Goal: Information Seeking & Learning: Learn about a topic

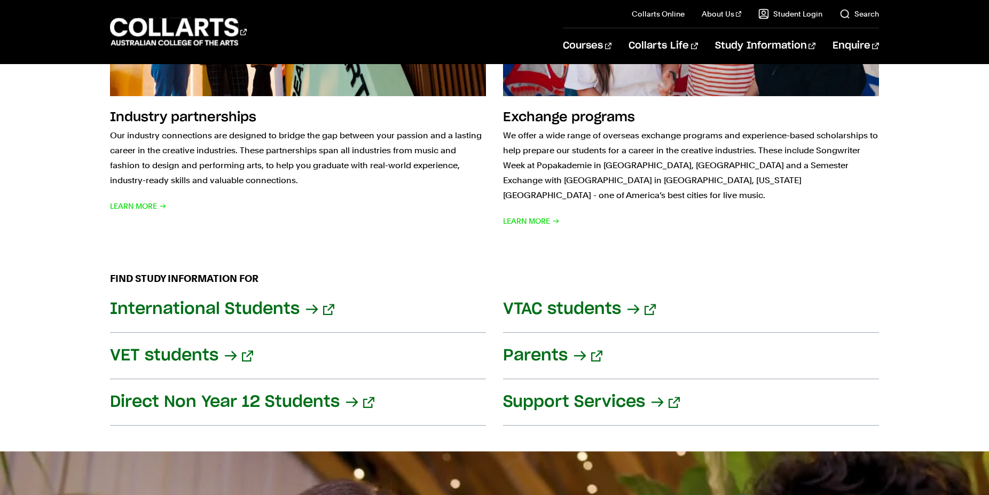
scroll to position [1307, 0]
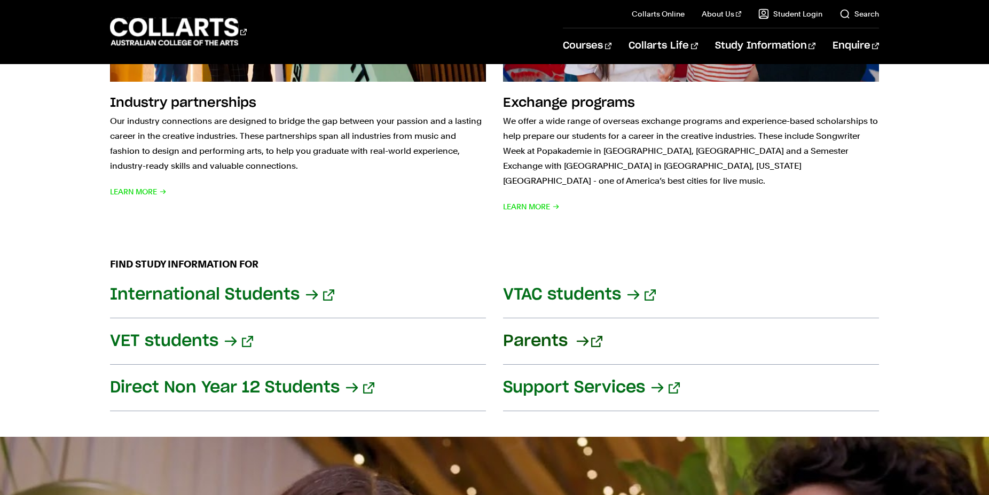
click at [560, 320] on link "Parents" at bounding box center [691, 341] width 376 height 46
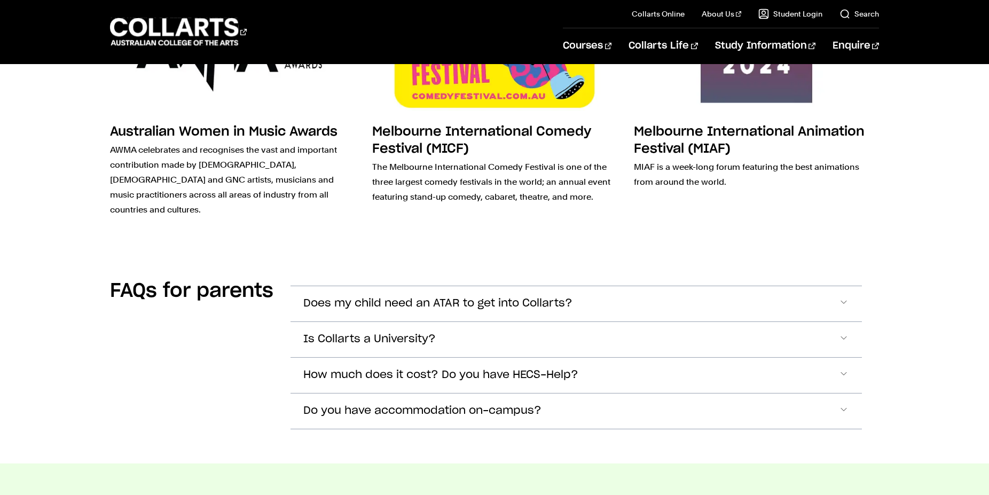
scroll to position [3049, 0]
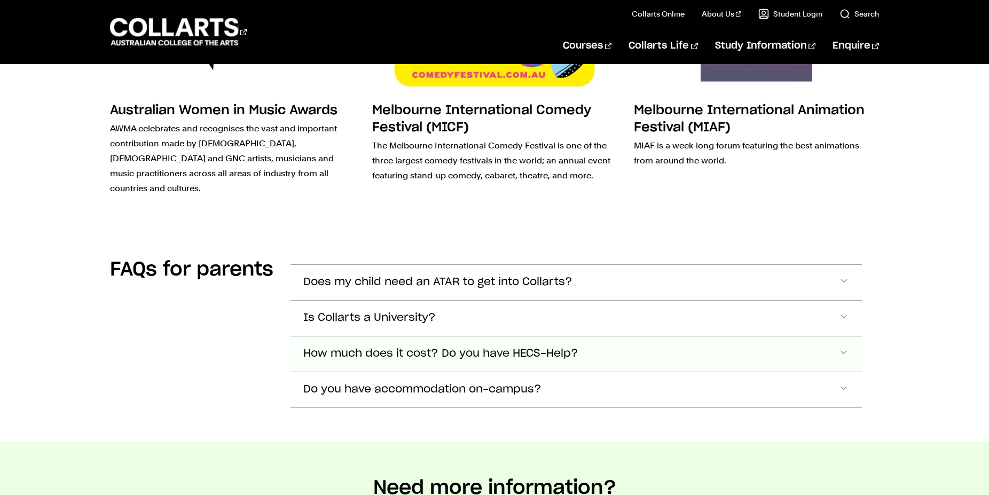
click at [842, 289] on span "Accordion Section" at bounding box center [843, 282] width 11 height 14
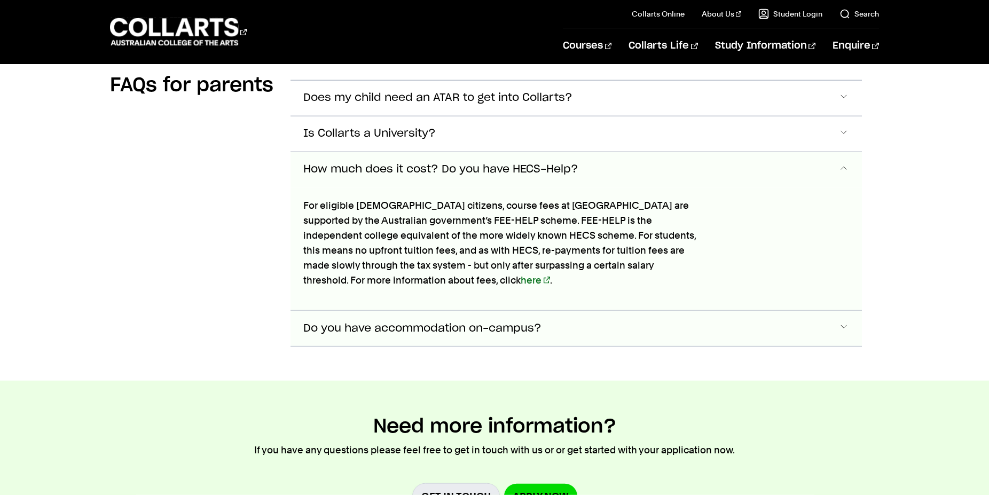
scroll to position [3234, 0]
click at [558, 115] on button "Do you have accommodation on-campus?" at bounding box center [575, 97] width 571 height 35
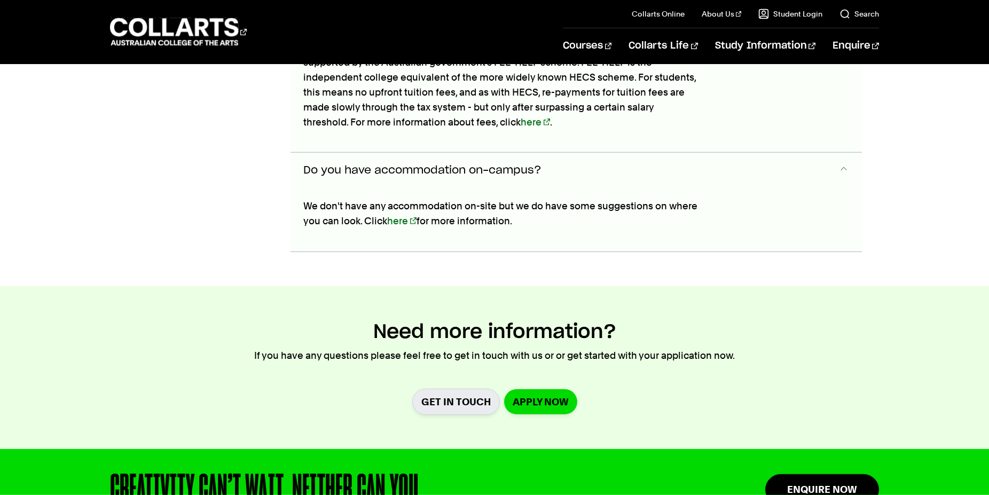
scroll to position [3392, 0]
click at [392, 215] on link "here" at bounding box center [401, 220] width 29 height 11
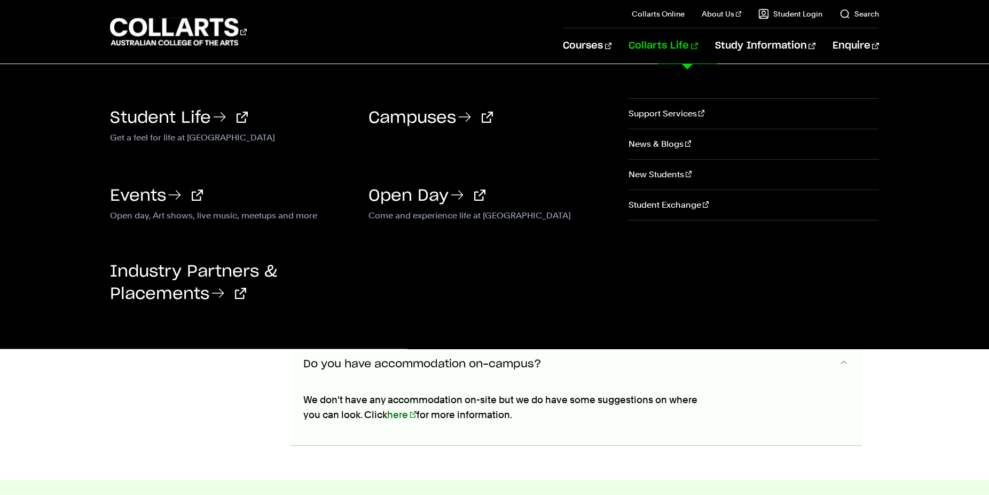
scroll to position [3173, 0]
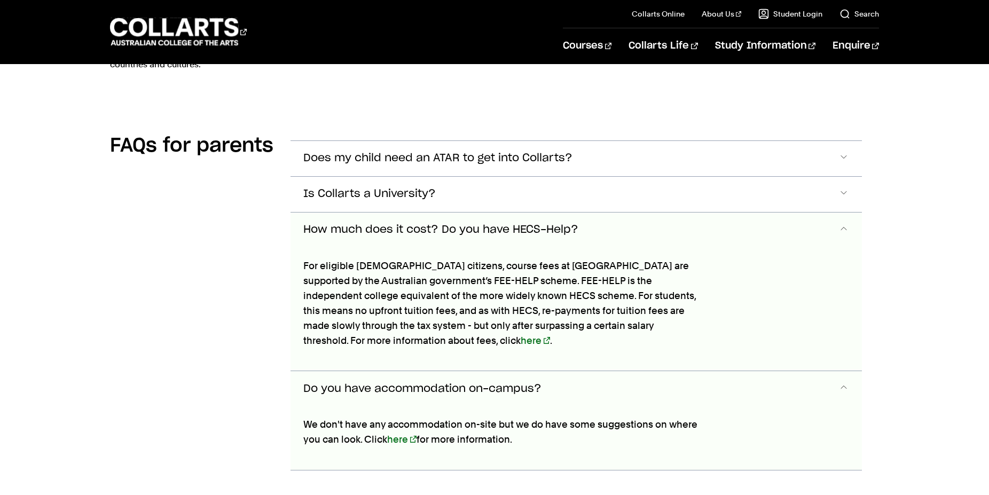
drag, startPoint x: 746, startPoint y: 454, endPoint x: 747, endPoint y: 446, distance: 8.6
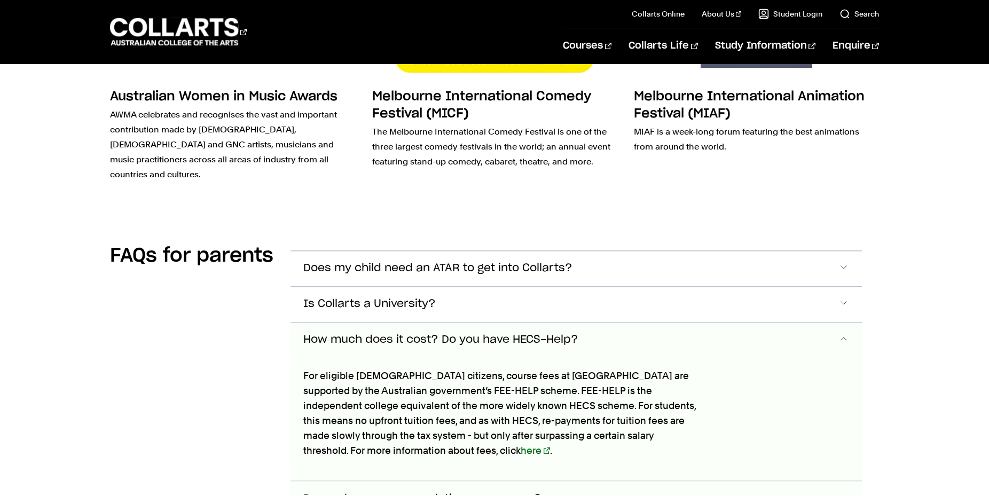
scroll to position [3118, 0]
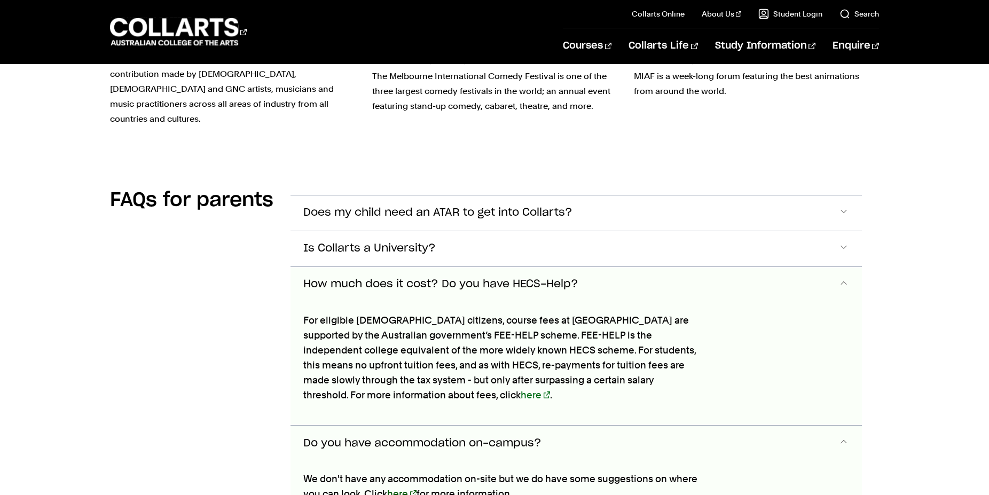
click at [401, 488] on link "here" at bounding box center [401, 493] width 29 height 11
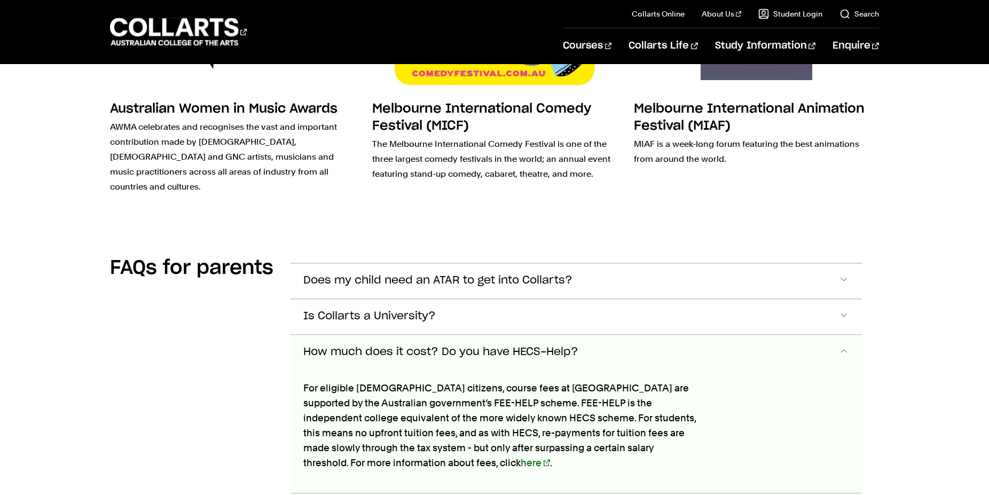
scroll to position [3010, 0]
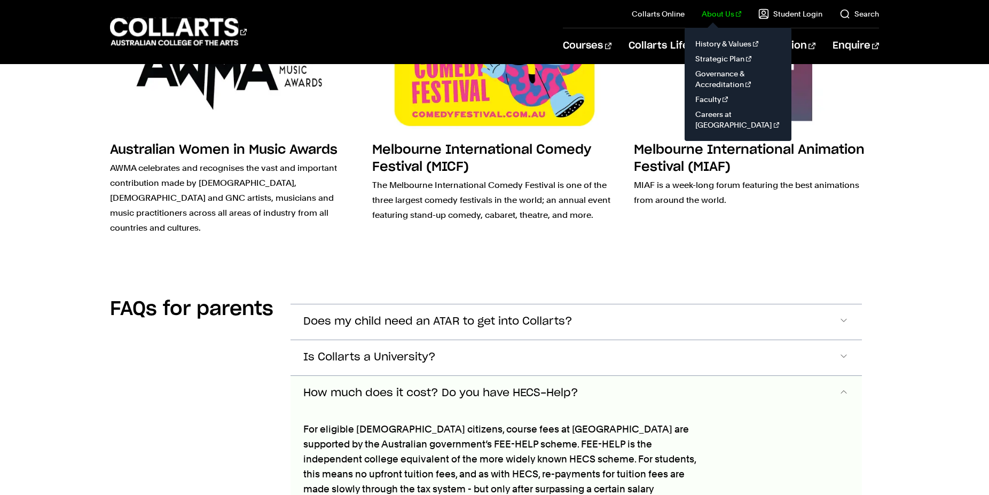
click at [731, 10] on link "About Us" at bounding box center [721, 14] width 40 height 11
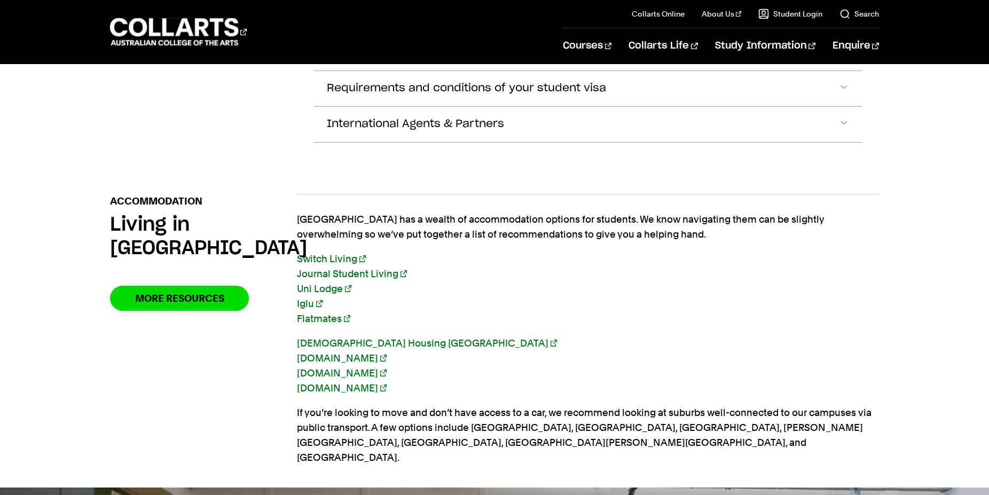
scroll to position [1579, 0]
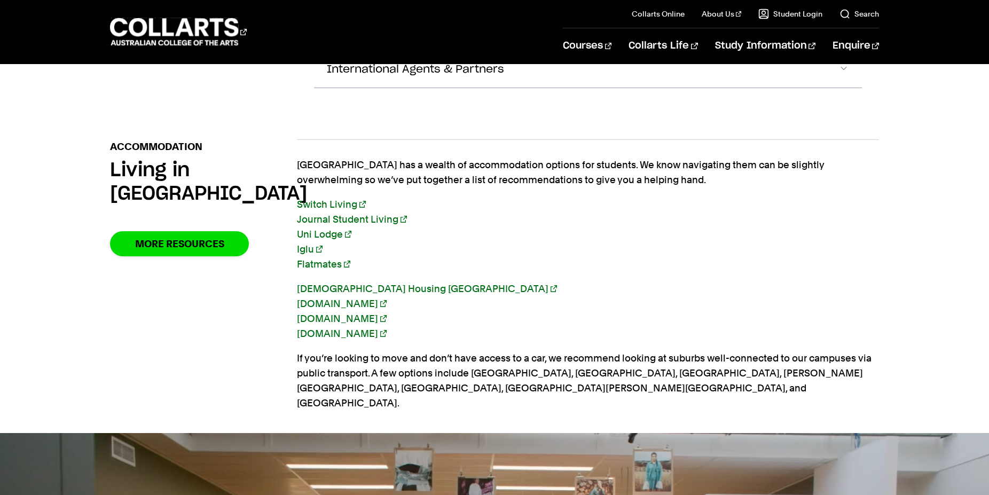
click at [326, 199] on link "Switch Living" at bounding box center [331, 204] width 69 height 11
click at [330, 214] on link "Journal Student Living" at bounding box center [352, 219] width 110 height 11
click at [318, 228] on link "Uni Lodge" at bounding box center [324, 233] width 54 height 11
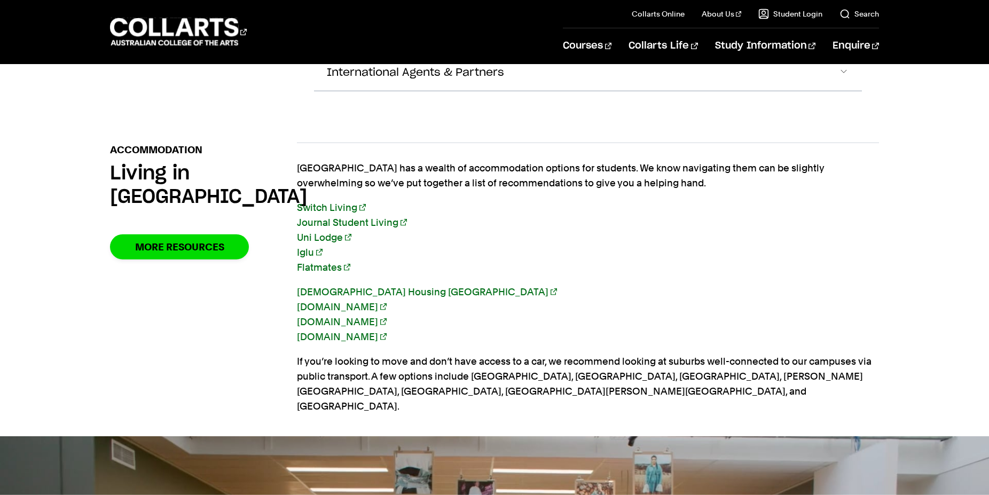
scroll to position [1633, 0]
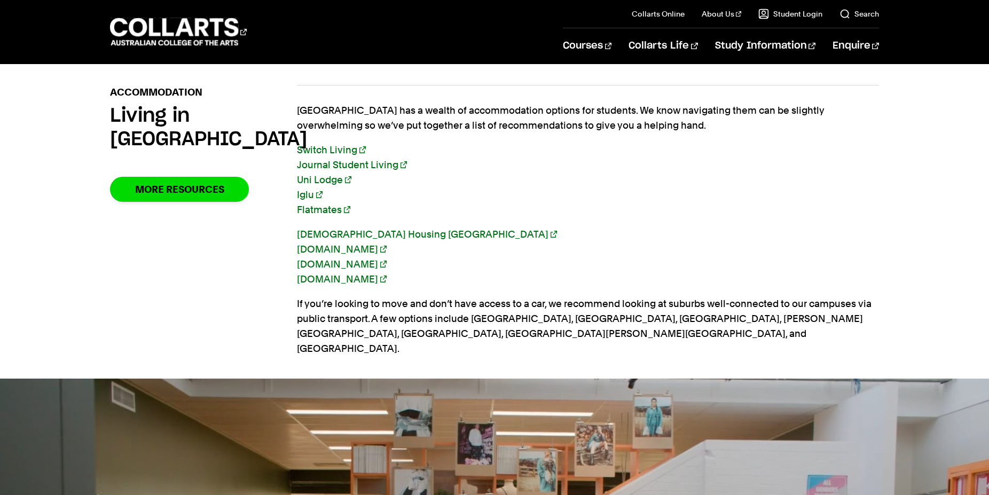
click at [302, 189] on link "Iglu" at bounding box center [310, 194] width 26 height 11
click at [317, 204] on link "Flatmates" at bounding box center [323, 209] width 53 height 11
click at [318, 204] on link "Flatmates" at bounding box center [323, 209] width 53 height 11
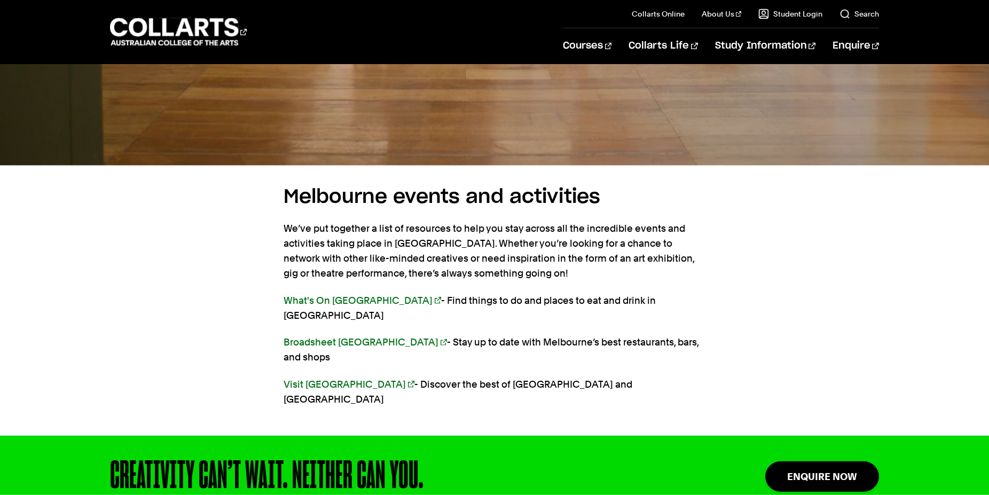
scroll to position [2450, 0]
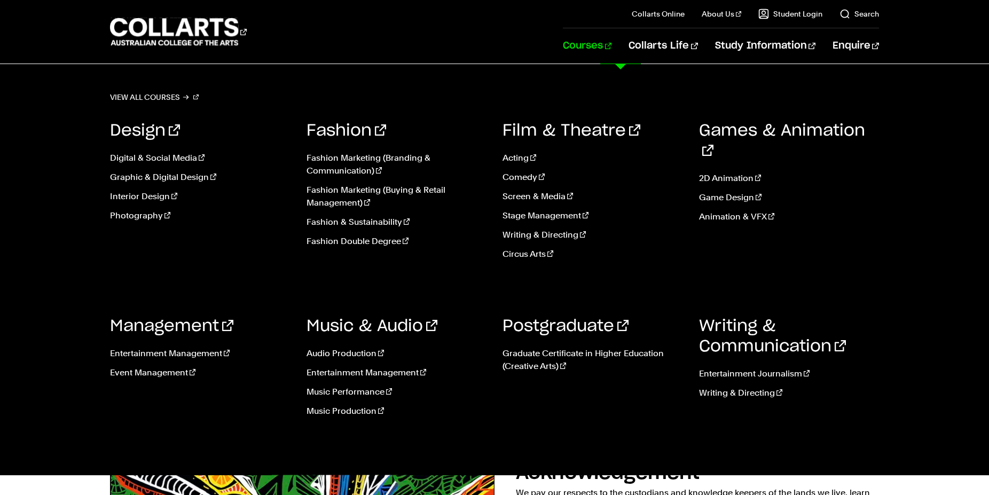
click at [611, 48] on link "Courses" at bounding box center [587, 45] width 49 height 35
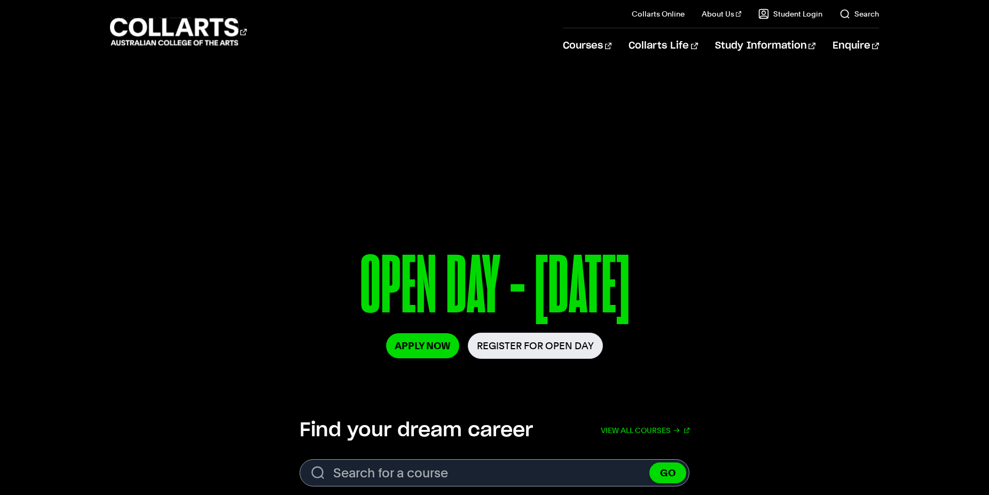
scroll to position [1307, 0]
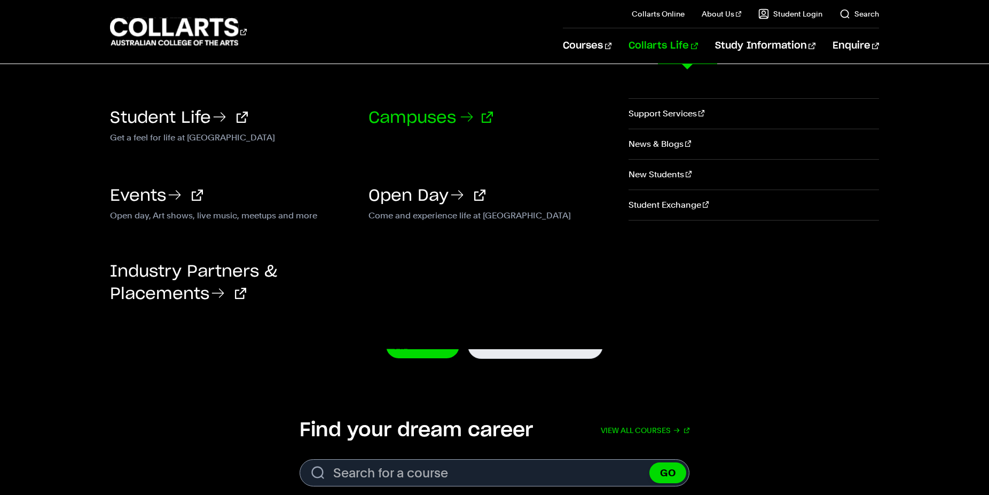
click at [393, 121] on link "Campuses" at bounding box center [430, 118] width 124 height 16
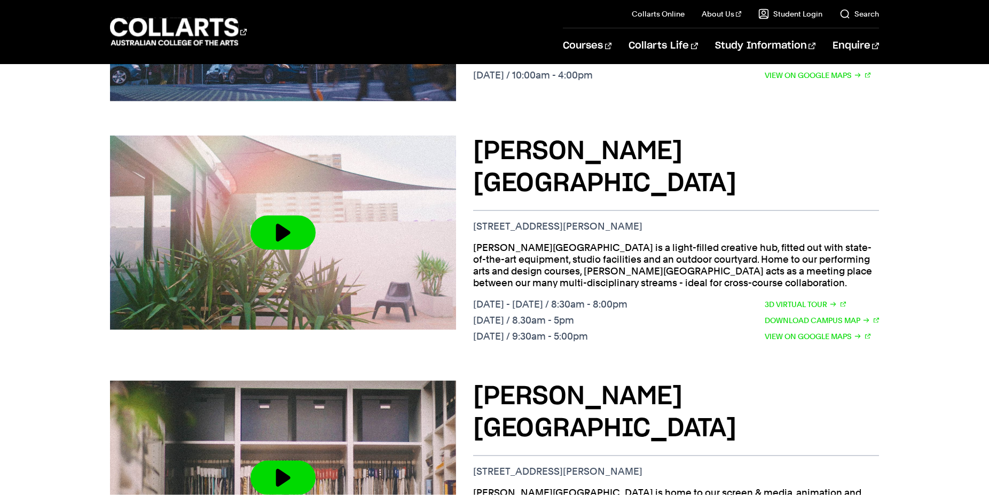
scroll to position [599, 0]
